Goal: Information Seeking & Learning: Learn about a topic

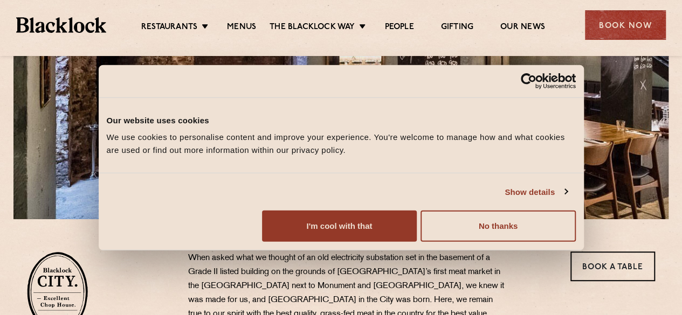
scroll to position [169, 0]
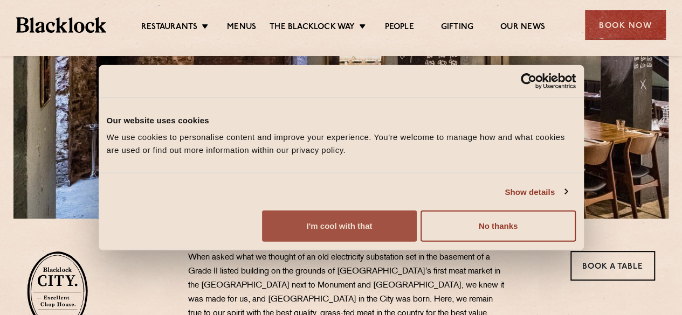
click at [417, 242] on button "I'm cool with that" at bounding box center [339, 226] width 155 height 31
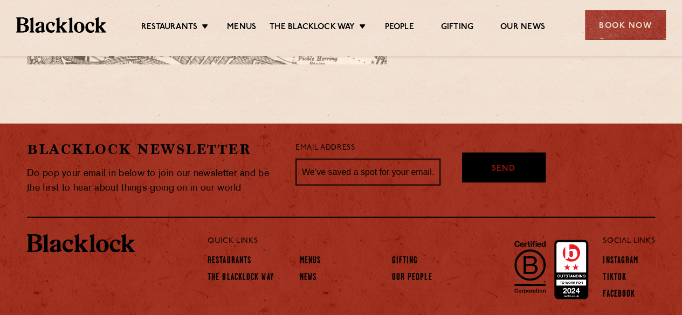
scroll to position [974, 0]
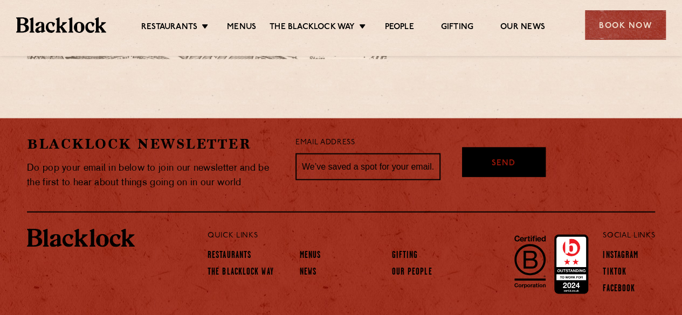
click at [237, 21] on ul "Restaurants Soho City Shoreditch Covent Garden Canary Wharf Manchester Birmingh…" at bounding box center [342, 25] width 473 height 17
click at [241, 26] on link "Menus" at bounding box center [241, 28] width 29 height 12
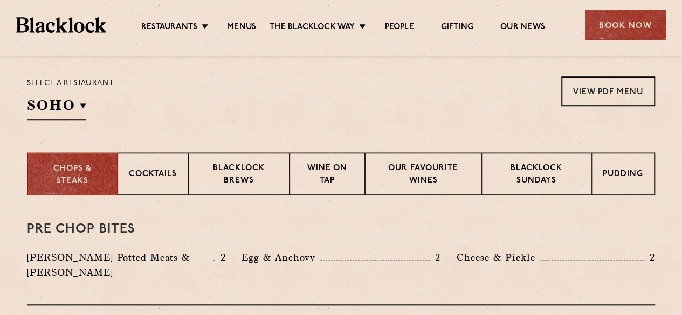
scroll to position [347, 0]
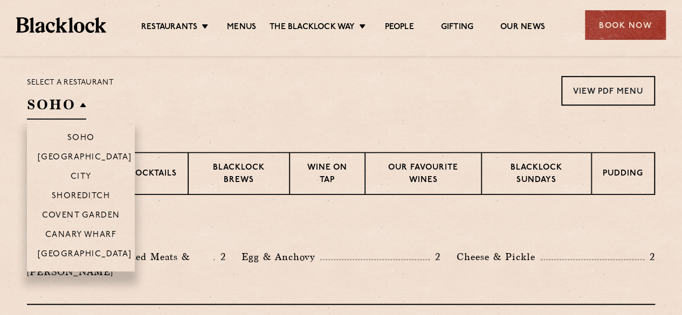
click at [48, 103] on h2 "SOHO" at bounding box center [56, 107] width 59 height 24
click at [86, 176] on p "City" at bounding box center [81, 177] width 21 height 11
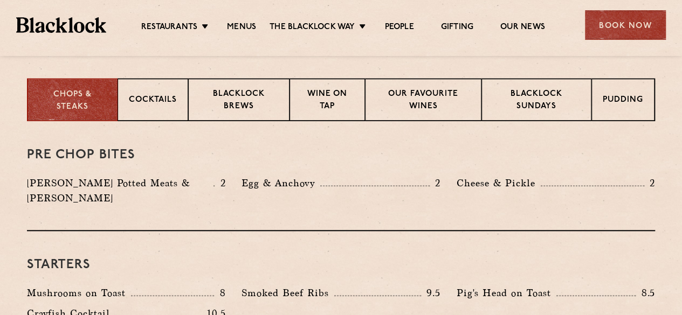
scroll to position [420, 0]
click at [537, 98] on p "Blacklock Sundays" at bounding box center [536, 101] width 87 height 25
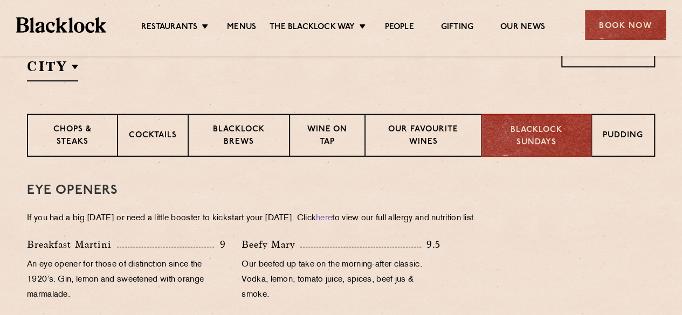
scroll to position [373, 0]
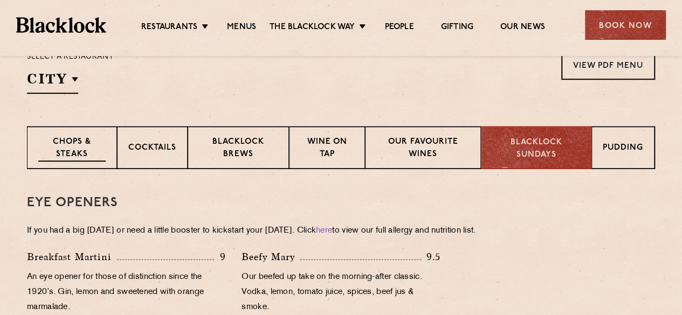
click at [89, 154] on p "Chops & Steaks" at bounding box center [71, 148] width 67 height 25
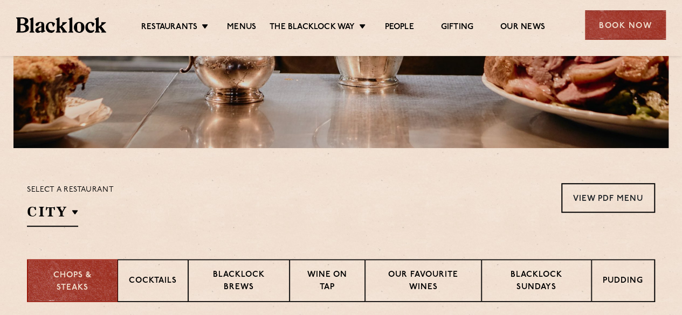
scroll to position [218, 0]
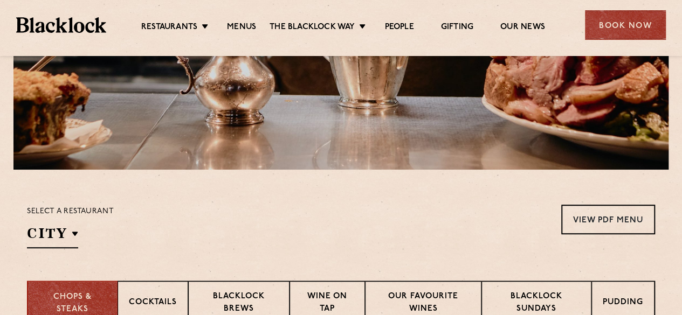
click at [533, 287] on div "Blacklock Sundays" at bounding box center [536, 302] width 110 height 43
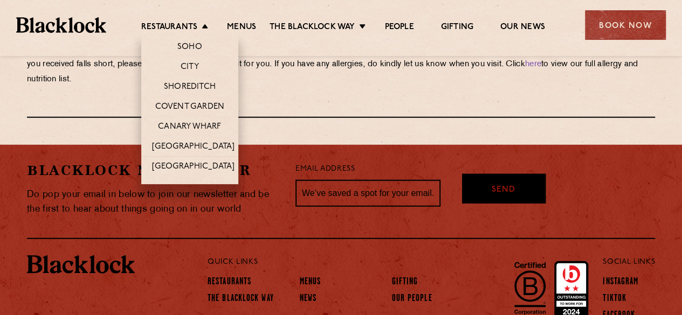
scroll to position [1343, 0]
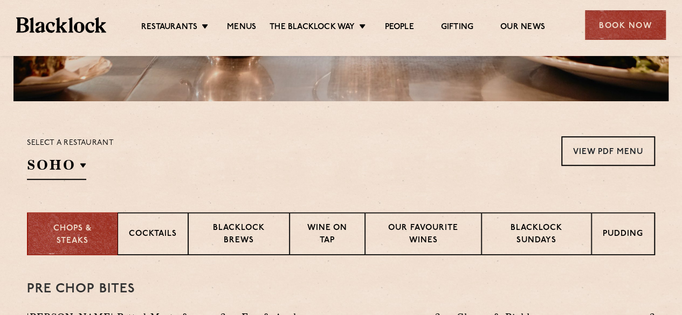
scroll to position [290, 0]
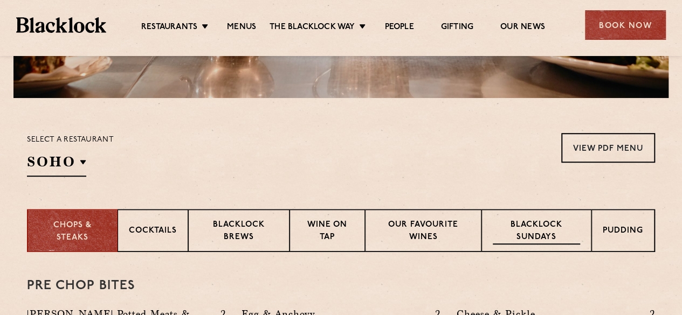
click at [526, 235] on p "Blacklock Sundays" at bounding box center [536, 231] width 87 height 25
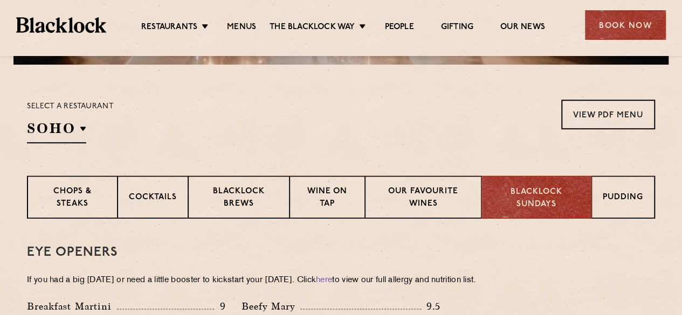
scroll to position [324, 0]
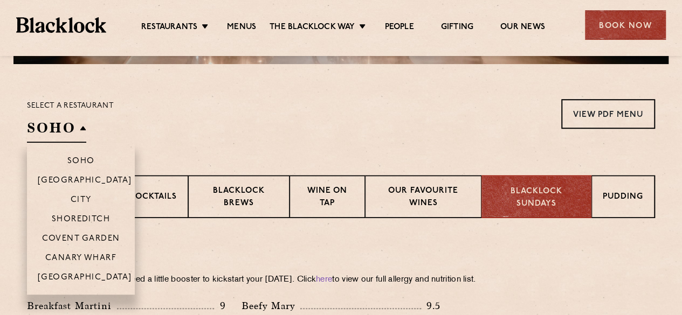
click at [65, 123] on h2 "SOHO" at bounding box center [56, 131] width 59 height 24
click at [83, 196] on p "City" at bounding box center [81, 201] width 21 height 11
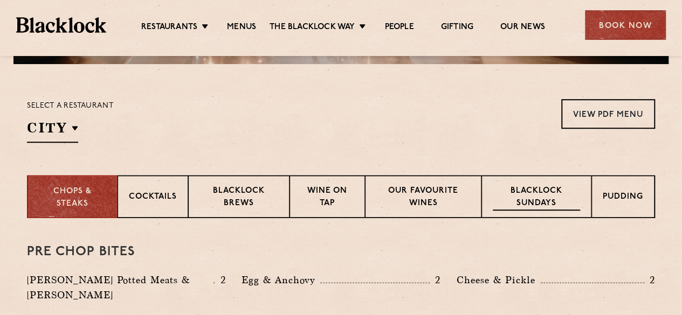
click at [518, 200] on p "Blacklock Sundays" at bounding box center [536, 197] width 87 height 25
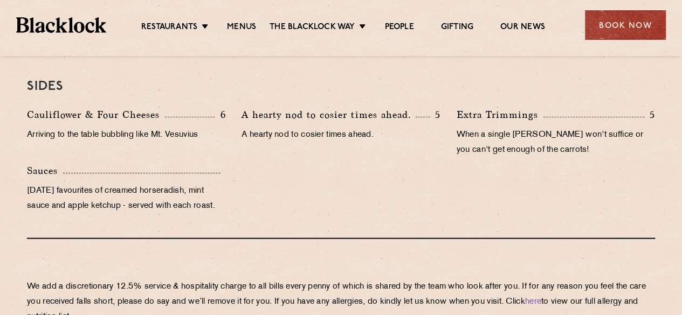
scroll to position [1105, 0]
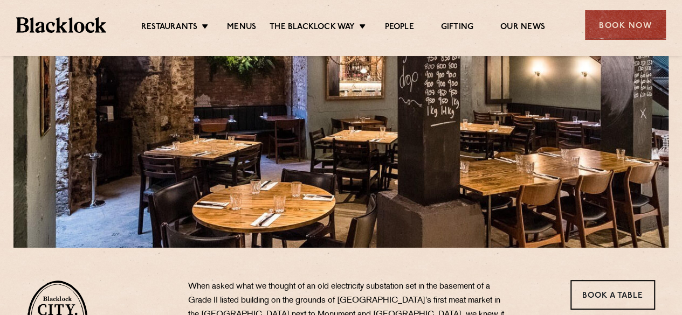
scroll to position [142, 0]
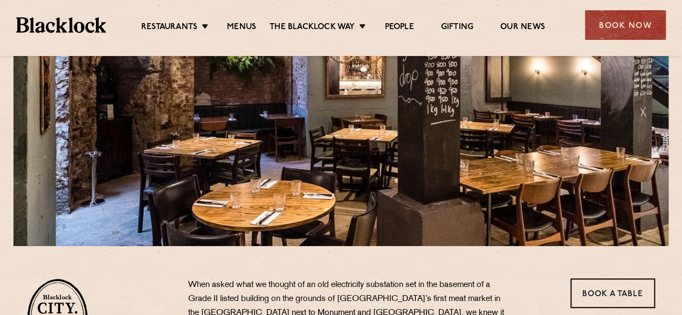
click at [235, 21] on ul "Restaurants Soho City Shoreditch Covent Garden Canary Wharf Manchester Birmingh…" at bounding box center [342, 25] width 473 height 17
click at [238, 24] on link "Menus" at bounding box center [241, 28] width 29 height 12
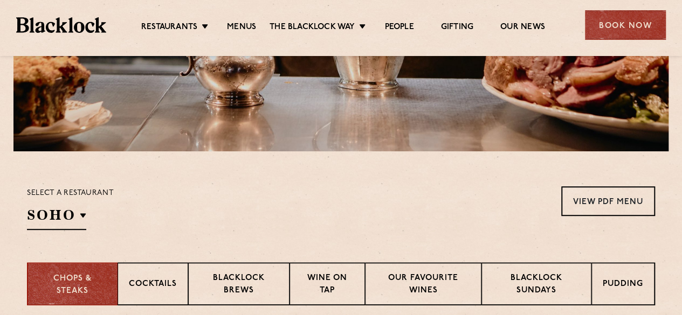
scroll to position [239, 0]
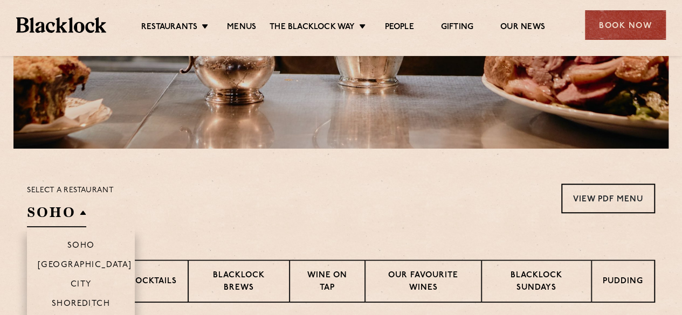
click at [36, 214] on h2 "SOHO" at bounding box center [56, 215] width 59 height 24
click at [86, 284] on p "City" at bounding box center [81, 285] width 21 height 11
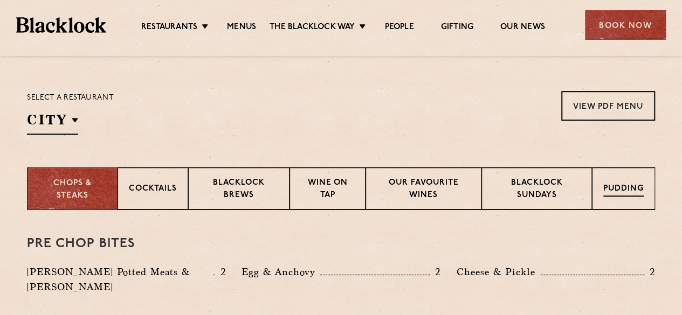
click at [619, 188] on p "Pudding" at bounding box center [623, 189] width 40 height 13
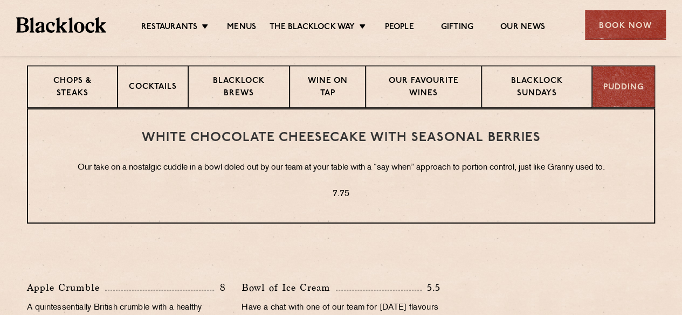
scroll to position [424, 0]
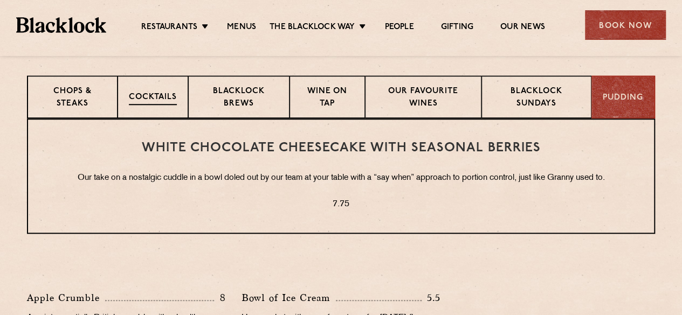
click at [147, 96] on p "Cocktails" at bounding box center [153, 98] width 48 height 13
